Goal: Obtain resource: Obtain resource

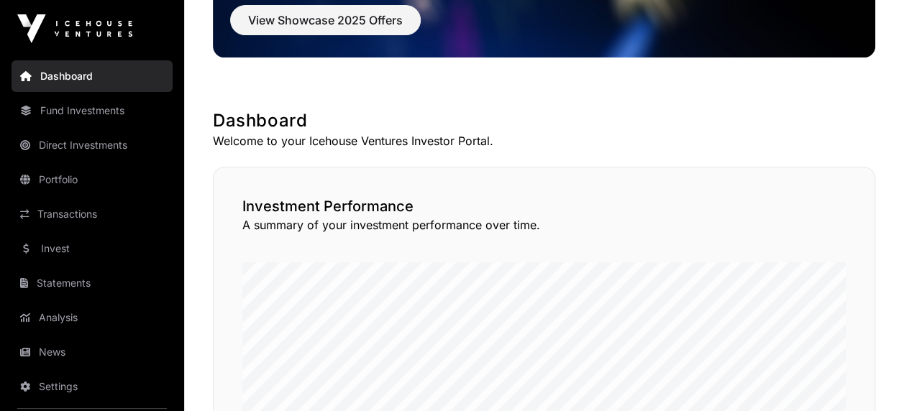
scroll to position [186, 0]
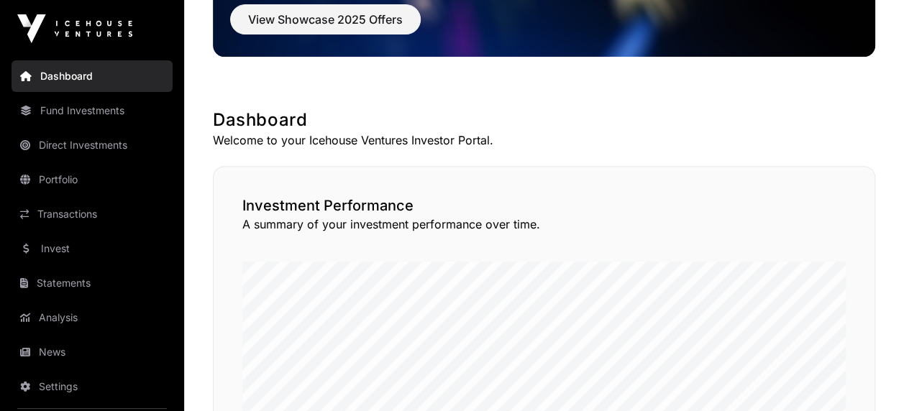
click at [83, 180] on link "Portfolio" at bounding box center [92, 180] width 161 height 32
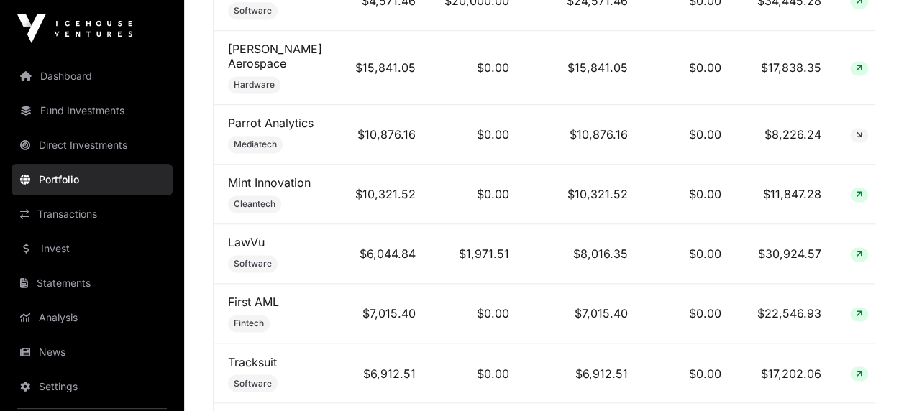
scroll to position [1006, 0]
click at [238, 234] on link "LawVu" at bounding box center [246, 241] width 37 height 14
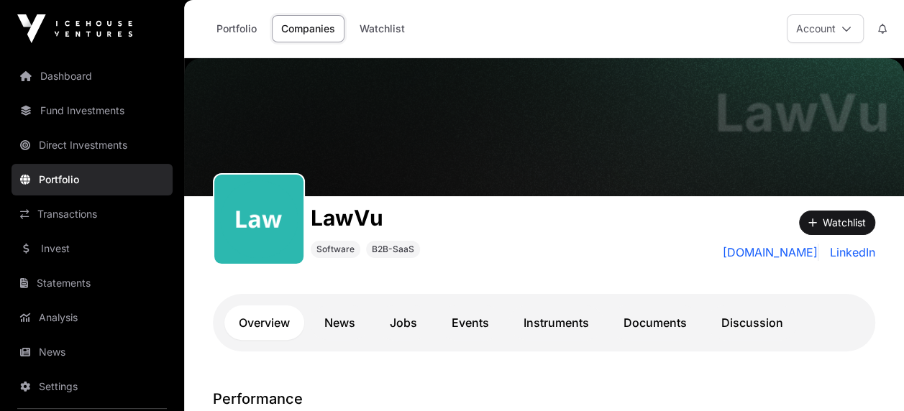
click at [651, 325] on link "Documents" at bounding box center [655, 323] width 92 height 35
click at [656, 319] on link "Documents" at bounding box center [655, 323] width 92 height 35
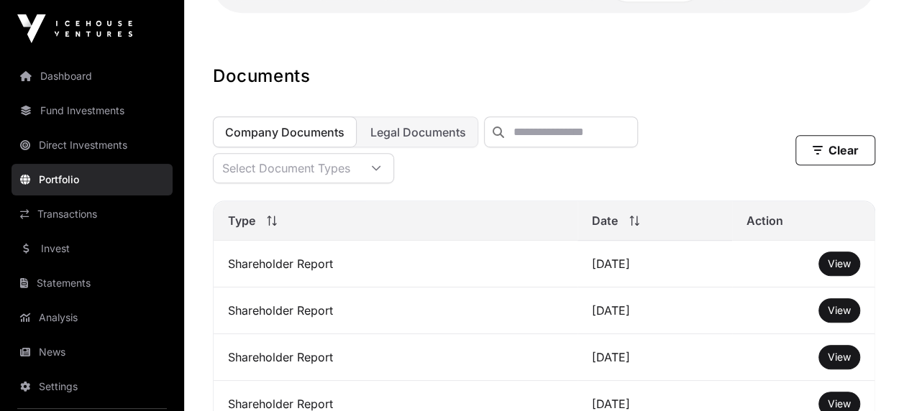
scroll to position [350, 0]
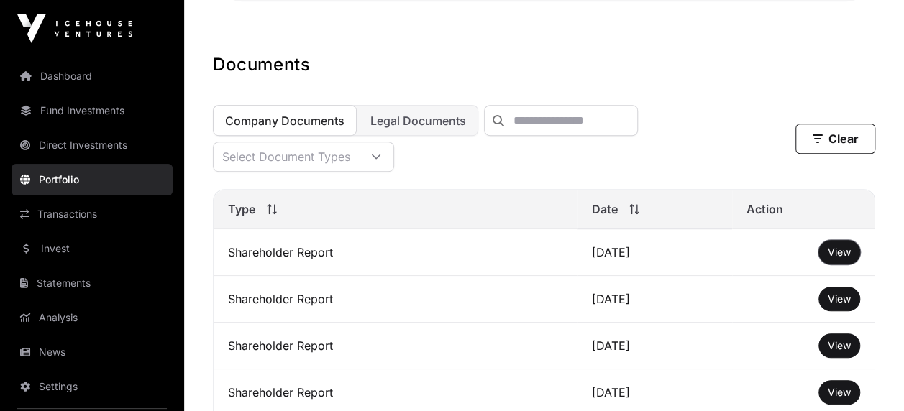
click at [836, 254] on button "View" at bounding box center [839, 252] width 42 height 24
click at [847, 258] on span "View" at bounding box center [839, 252] width 23 height 12
